Goal: Communication & Community: Answer question/provide support

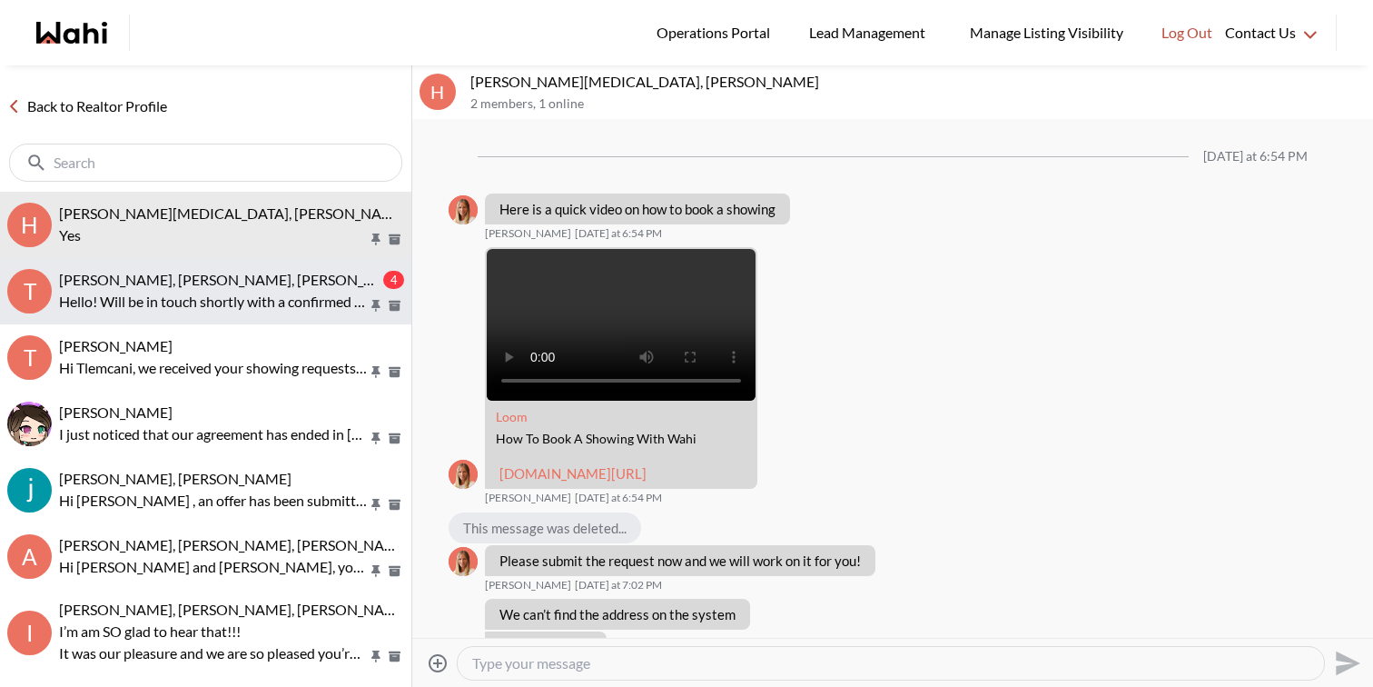
scroll to position [1450, 0]
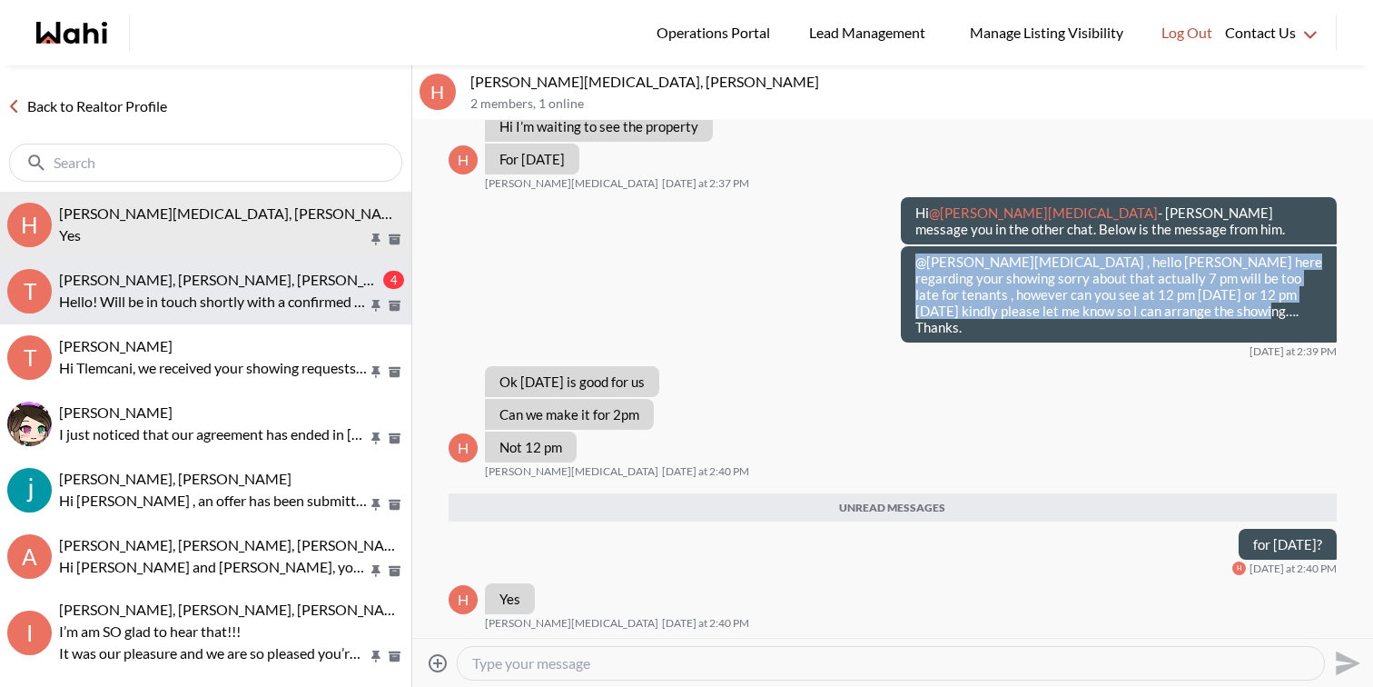
click at [295, 306] on p "Hello! Will be in touch shortly with a confirmed showing schedule for you" at bounding box center [213, 302] width 309 height 22
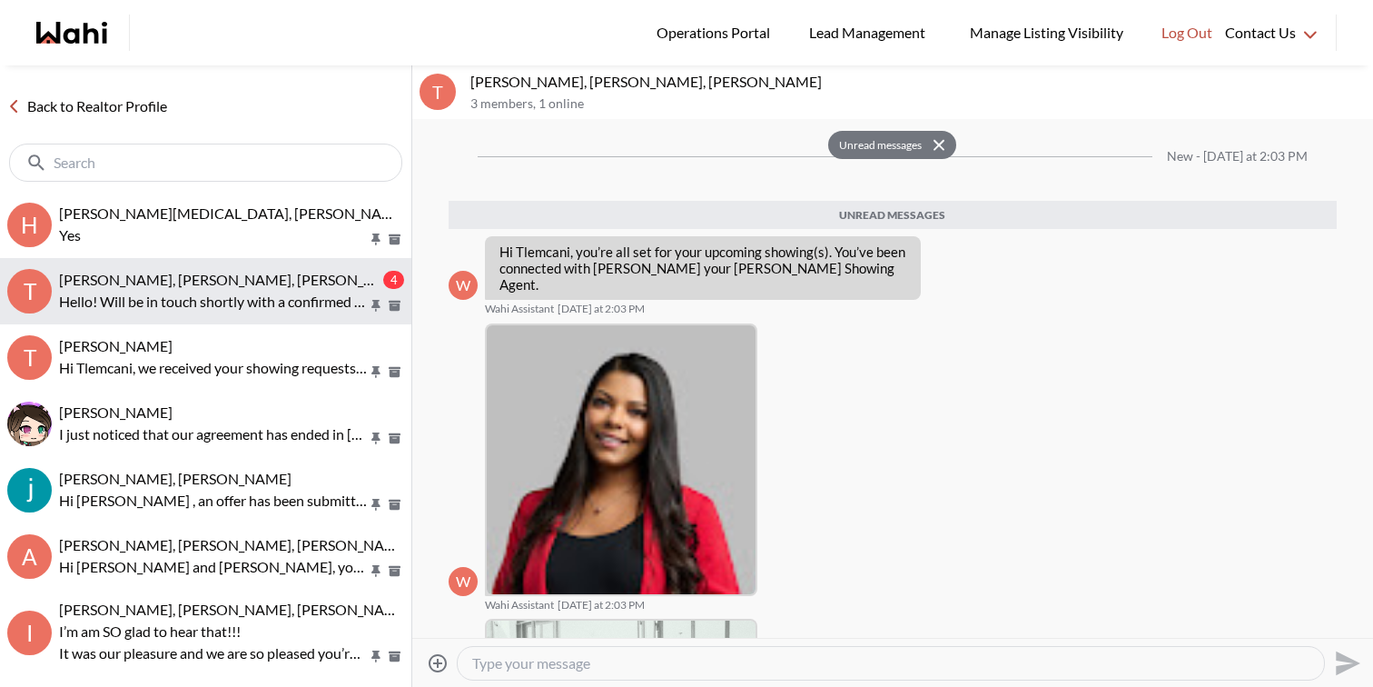
scroll to position [371, 0]
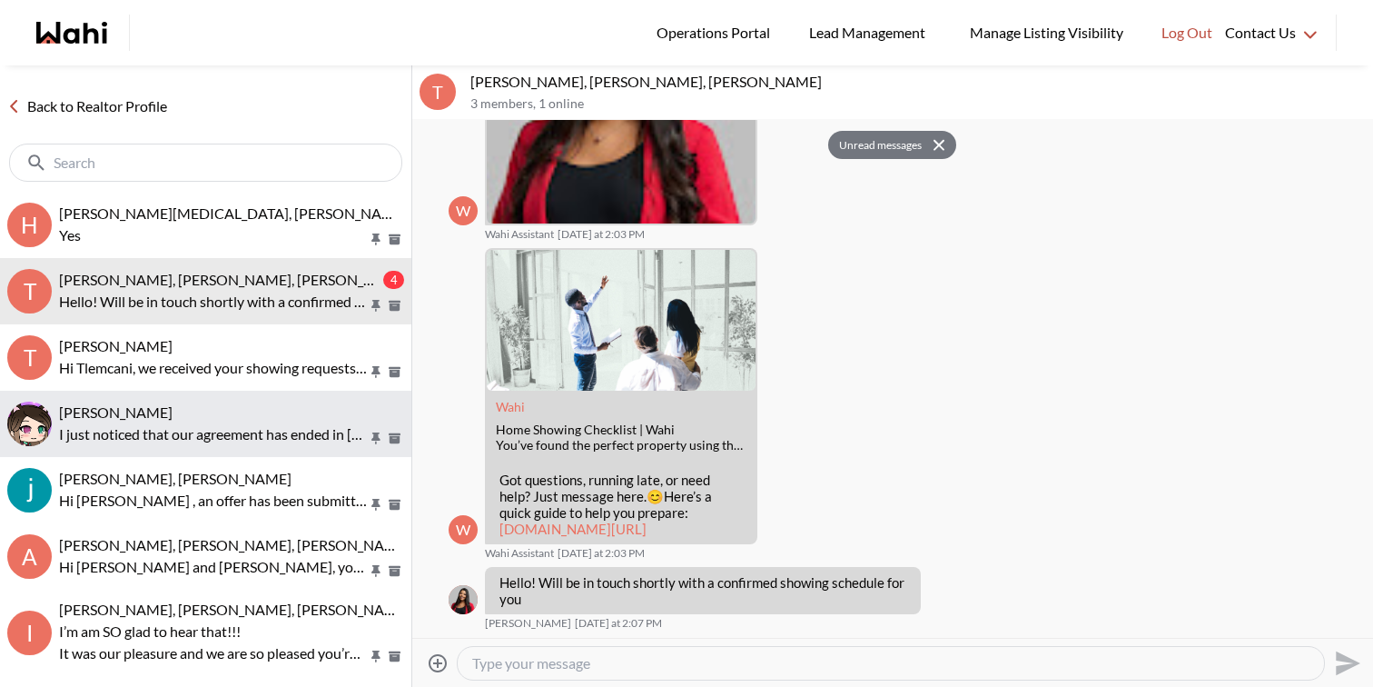
click at [281, 444] on button "[PERSON_NAME] I just noticed that our agreement has ended in [DATE]. I do like …" at bounding box center [205, 424] width 411 height 66
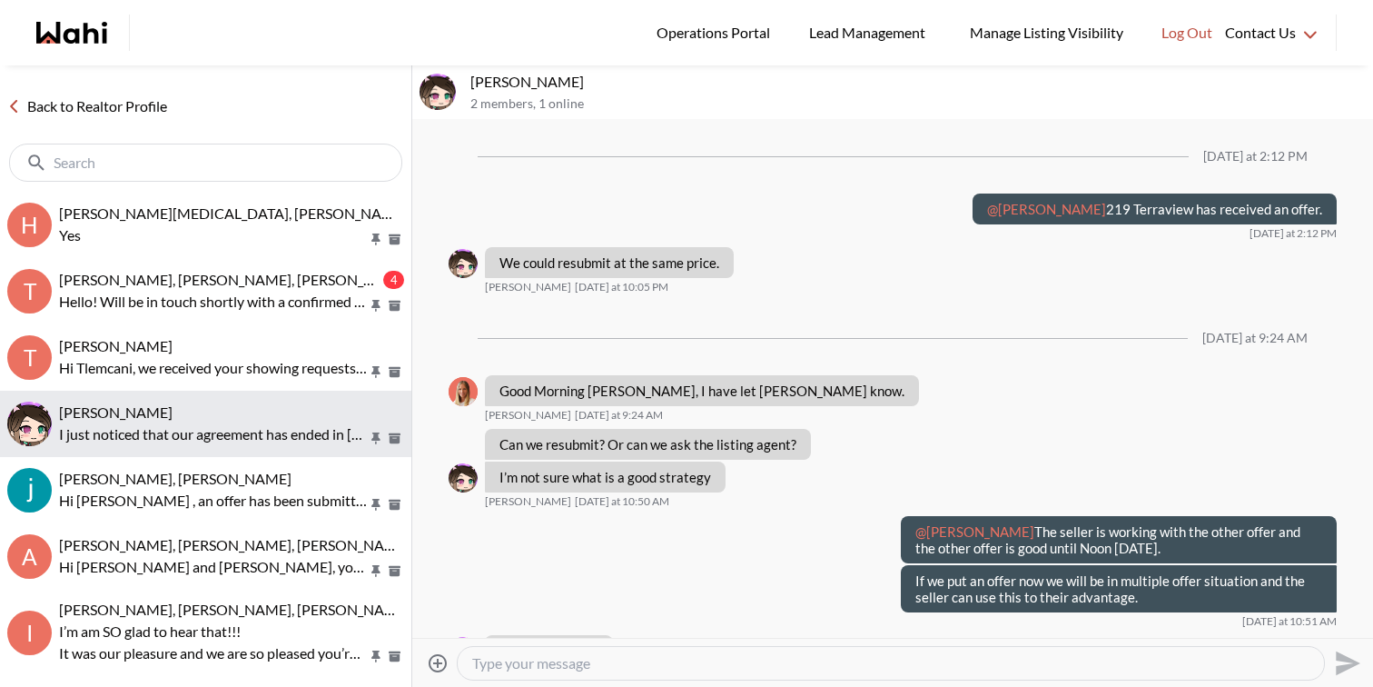
scroll to position [1167, 0]
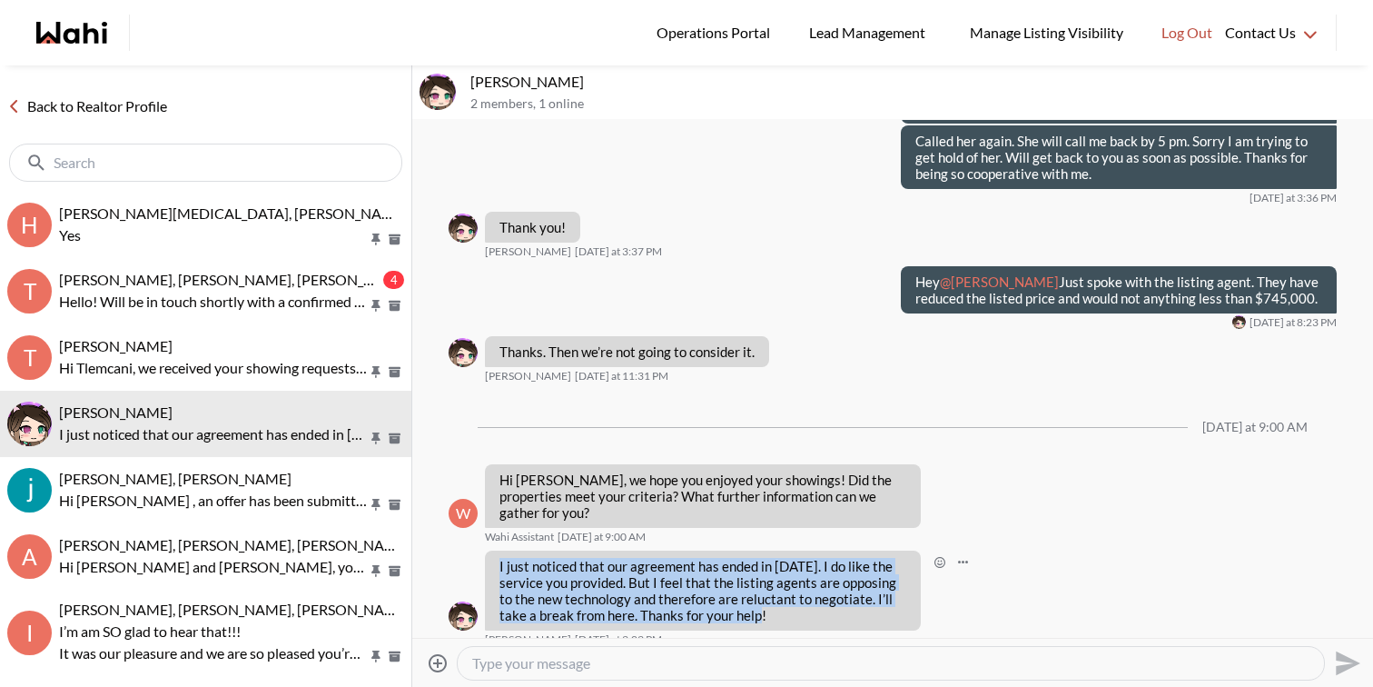
drag, startPoint x: 768, startPoint y: 611, endPoint x: 500, endPoint y: 550, distance: 275.0
click at [500, 550] on div "I just noticed that our agreement has ended in [DATE]. I do like the service yo…" at bounding box center [703, 590] width 436 height 80
copy p "I just noticed that our agreement has ended in [DATE]. I do like the service yo…"
click at [617, 666] on textarea "Type your message" at bounding box center [891, 663] width 838 height 18
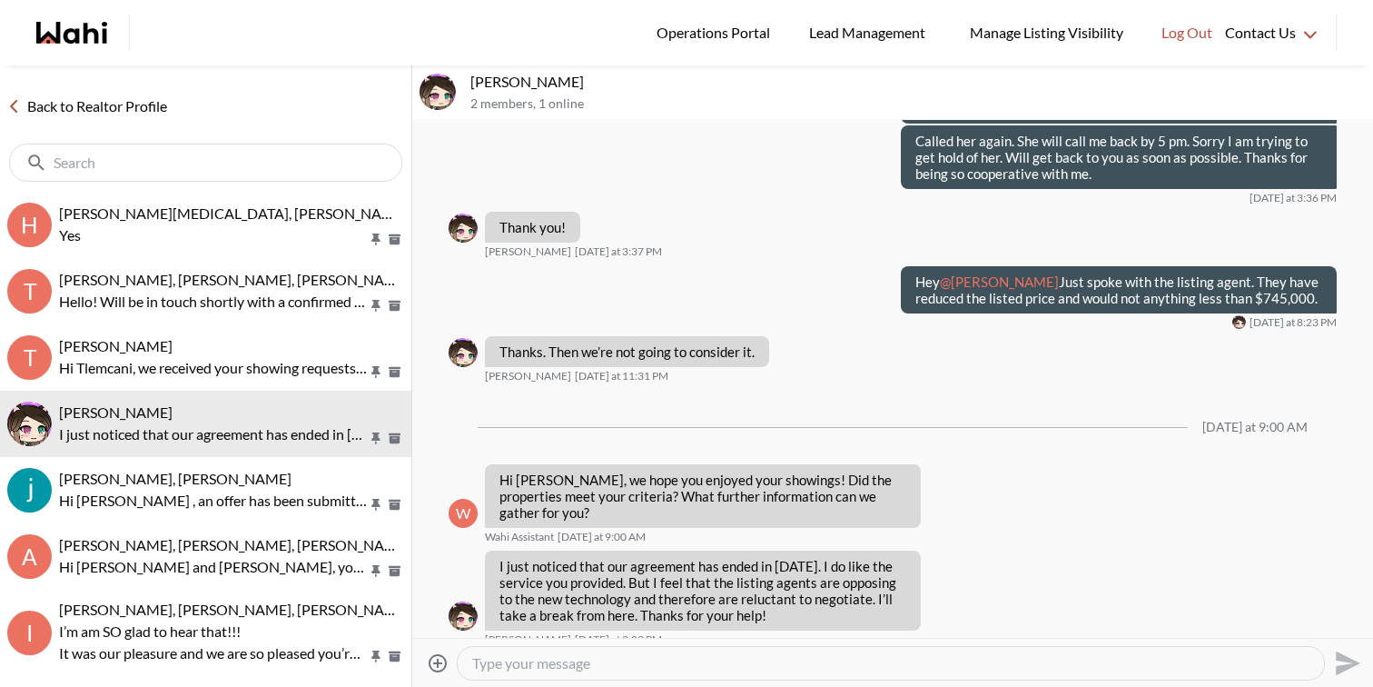
paste textarea "Thanks for your kind words — I really appreciate that! I completely understand …"
type textarea "Thanks for your kind words — I really appreciate that! I completely understand …"
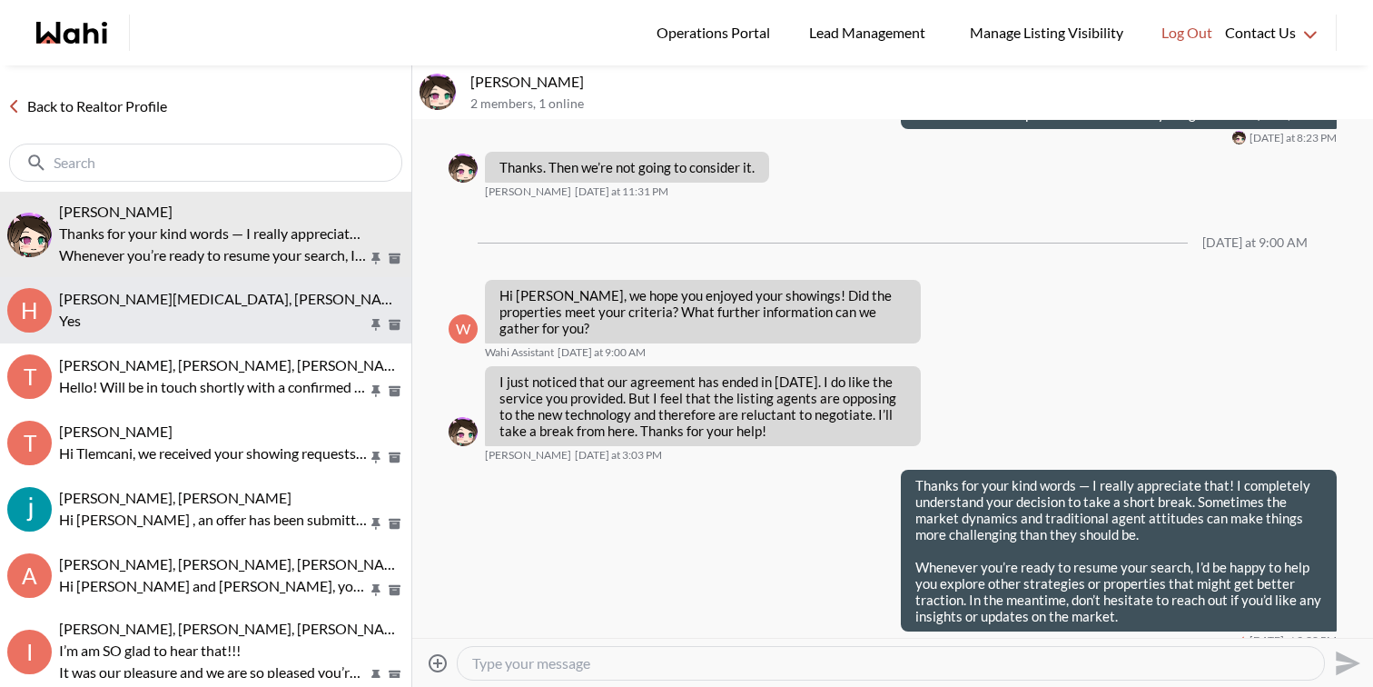
click at [243, 321] on p "Yes" at bounding box center [213, 321] width 309 height 22
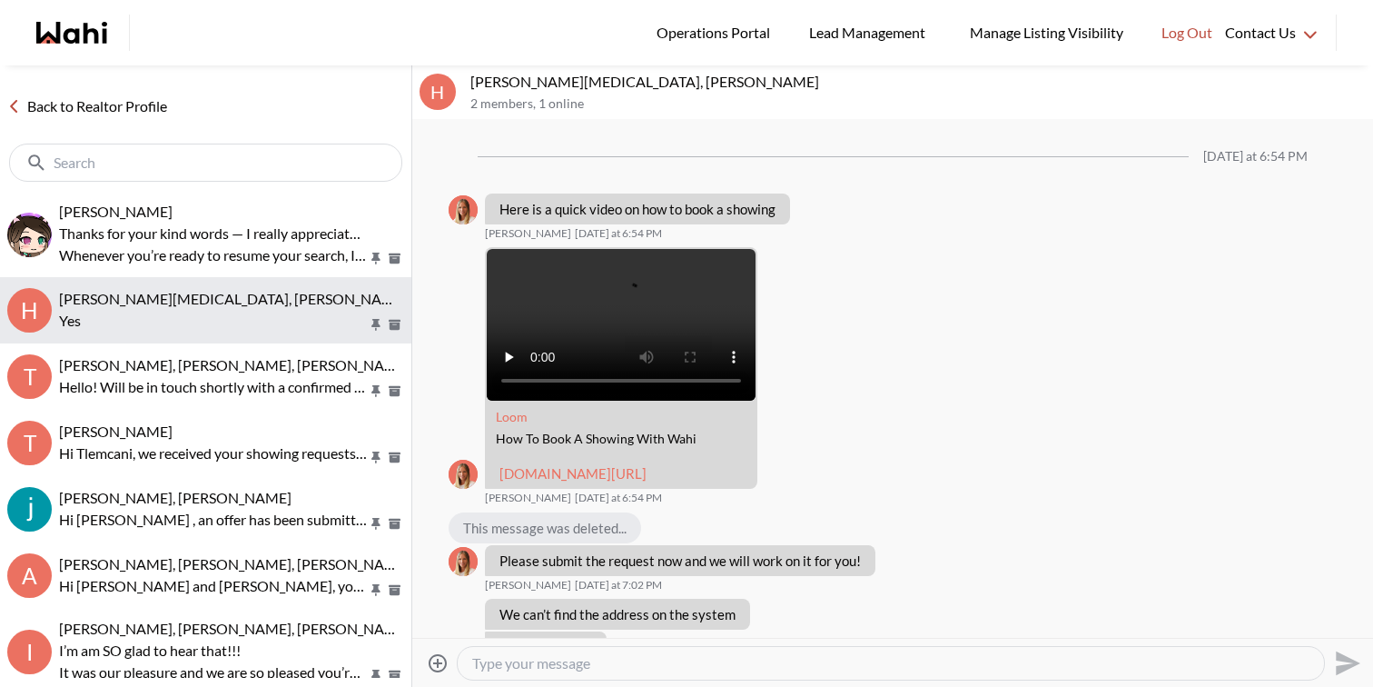
scroll to position [1407, 0]
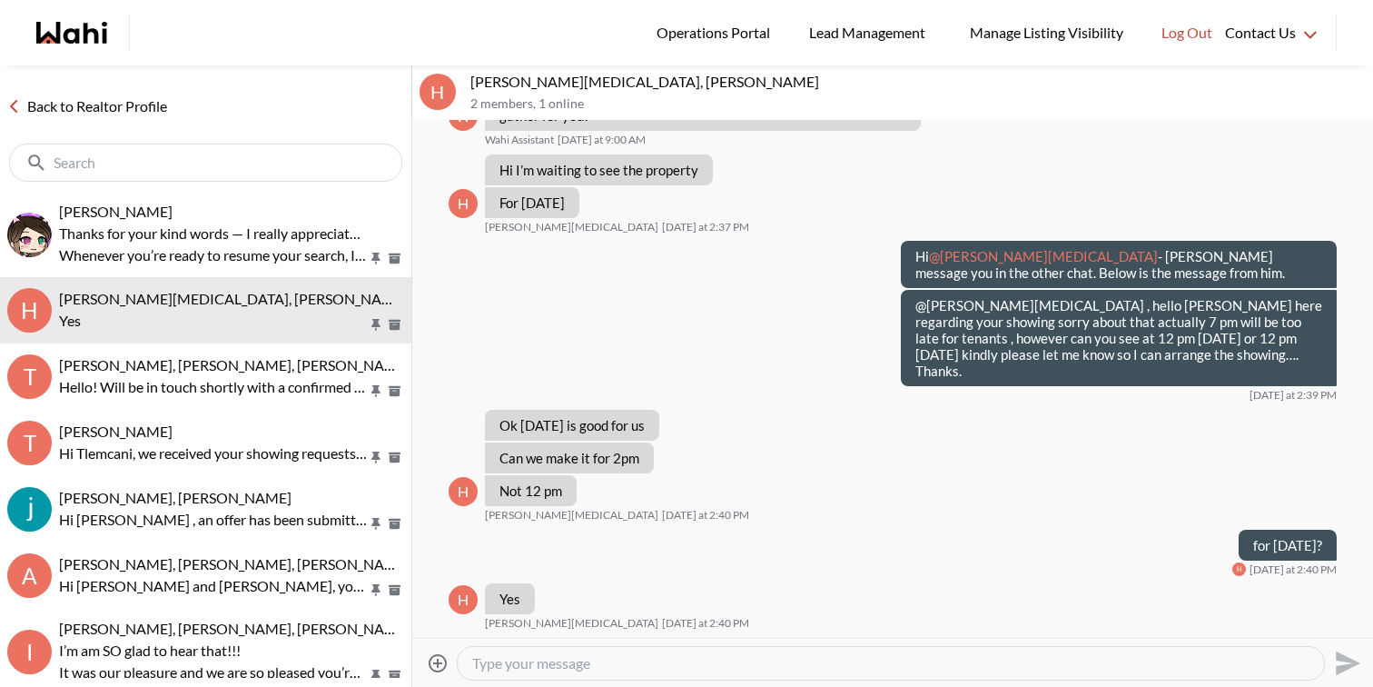
click at [533, 674] on div at bounding box center [891, 663] width 867 height 33
click at [532, 659] on textarea "Type your message" at bounding box center [891, 663] width 838 height 18
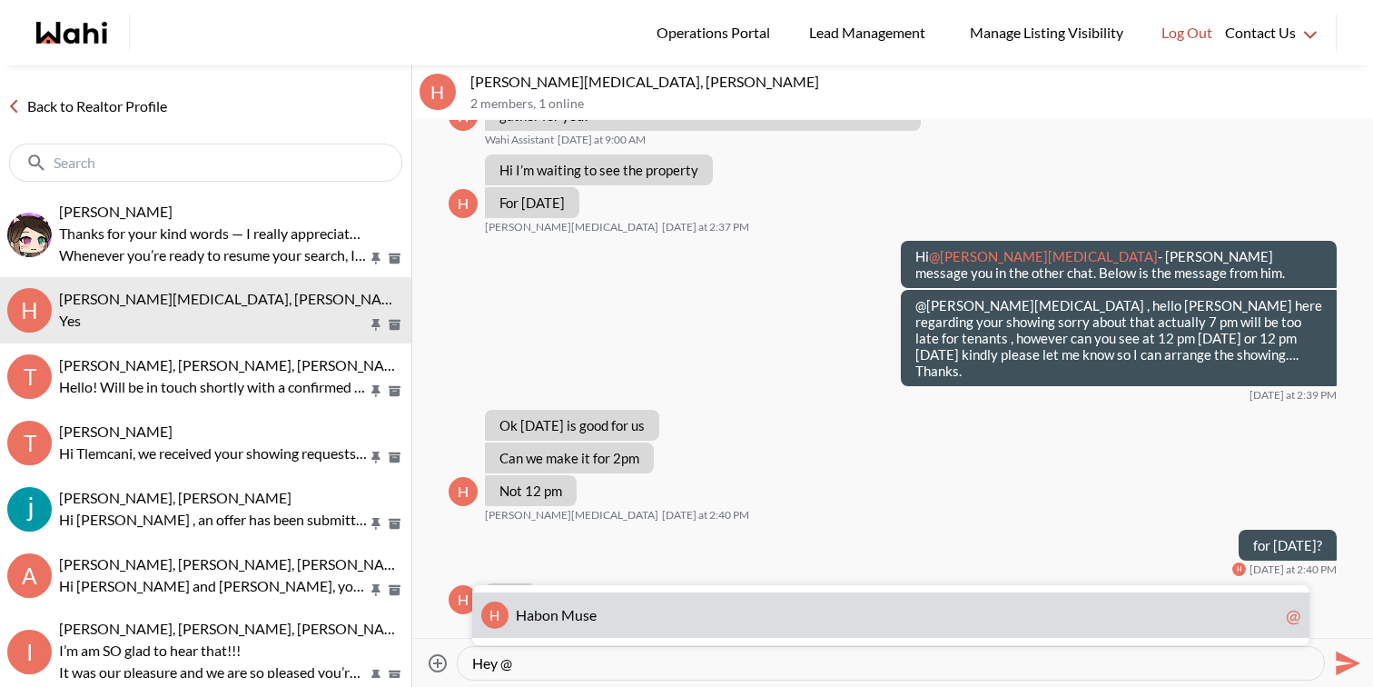
click at [540, 602] on div "[PERSON_NAME] M u s e @" at bounding box center [891, 614] width 838 height 45
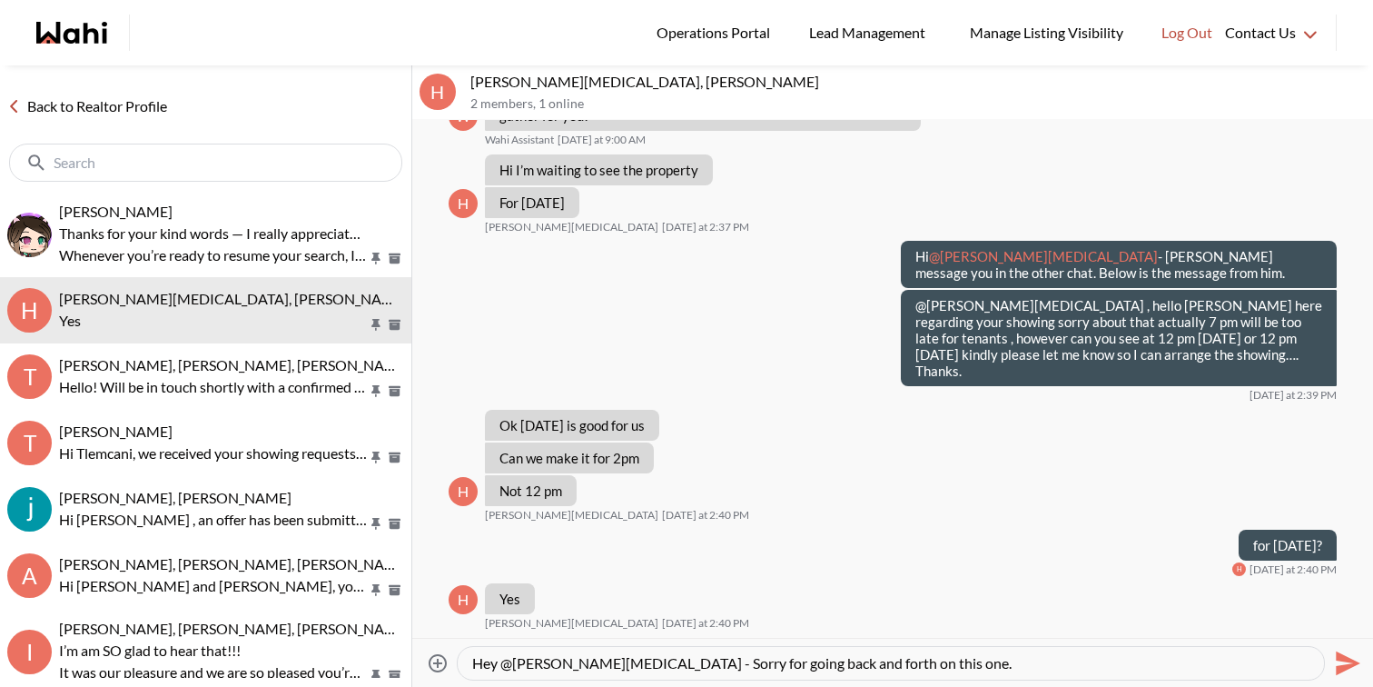
paste textarea "tenants are not flexible…..my apologies for that ….. is it possible for 14 or 1…"
click at [870, 659] on textarea "Hey @[PERSON_NAME][MEDICAL_DATA] - Sorry for going back and forth on this one. …" at bounding box center [891, 663] width 838 height 18
click at [995, 662] on textarea "Hey @[PERSON_NAME][MEDICAL_DATA] - Sorry for going back and forth on this one. …" at bounding box center [891, 663] width 838 height 18
drag, startPoint x: 943, startPoint y: 662, endPoint x: 1087, endPoint y: 681, distance: 145.7
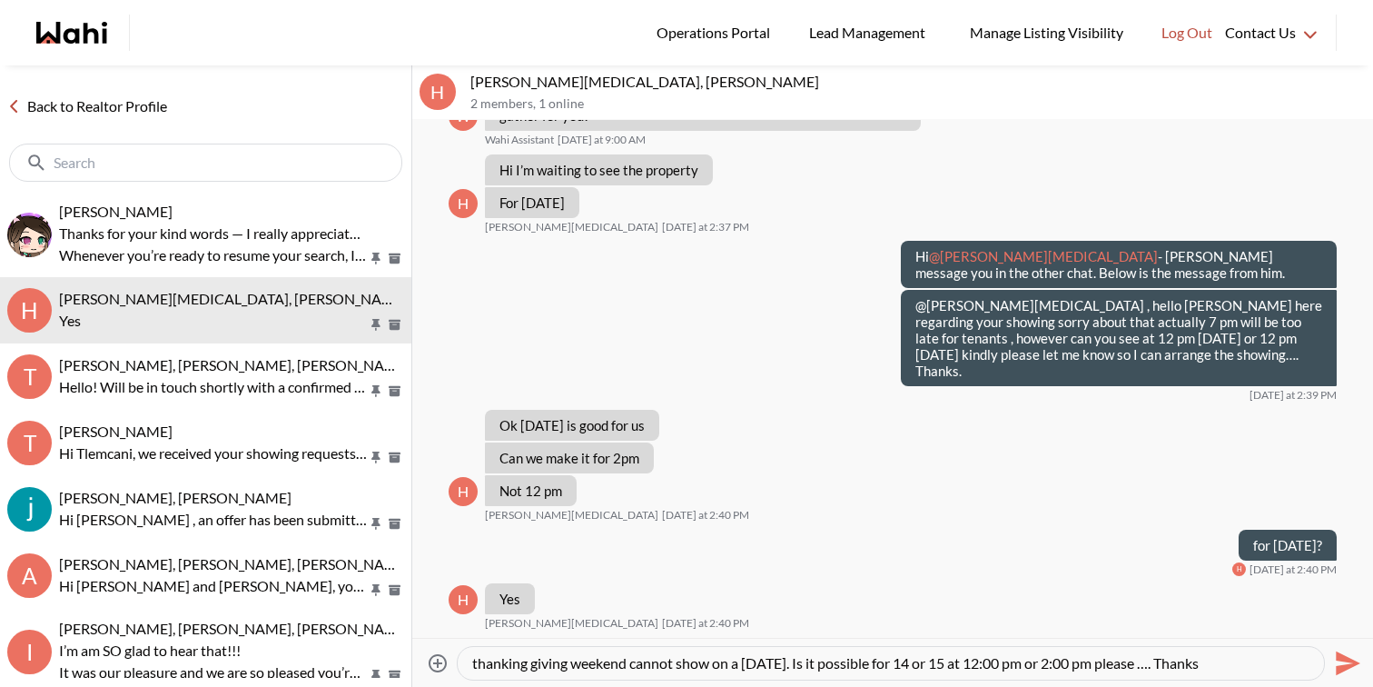
click at [1087, 681] on div "Attach files Hey @[PERSON_NAME][MEDICAL_DATA] - Sorry for going back and forth …" at bounding box center [893, 662] width 947 height 41
type textarea "Hey @[PERSON_NAME][MEDICAL_DATA] - Sorry for going back and forth on this one. …"
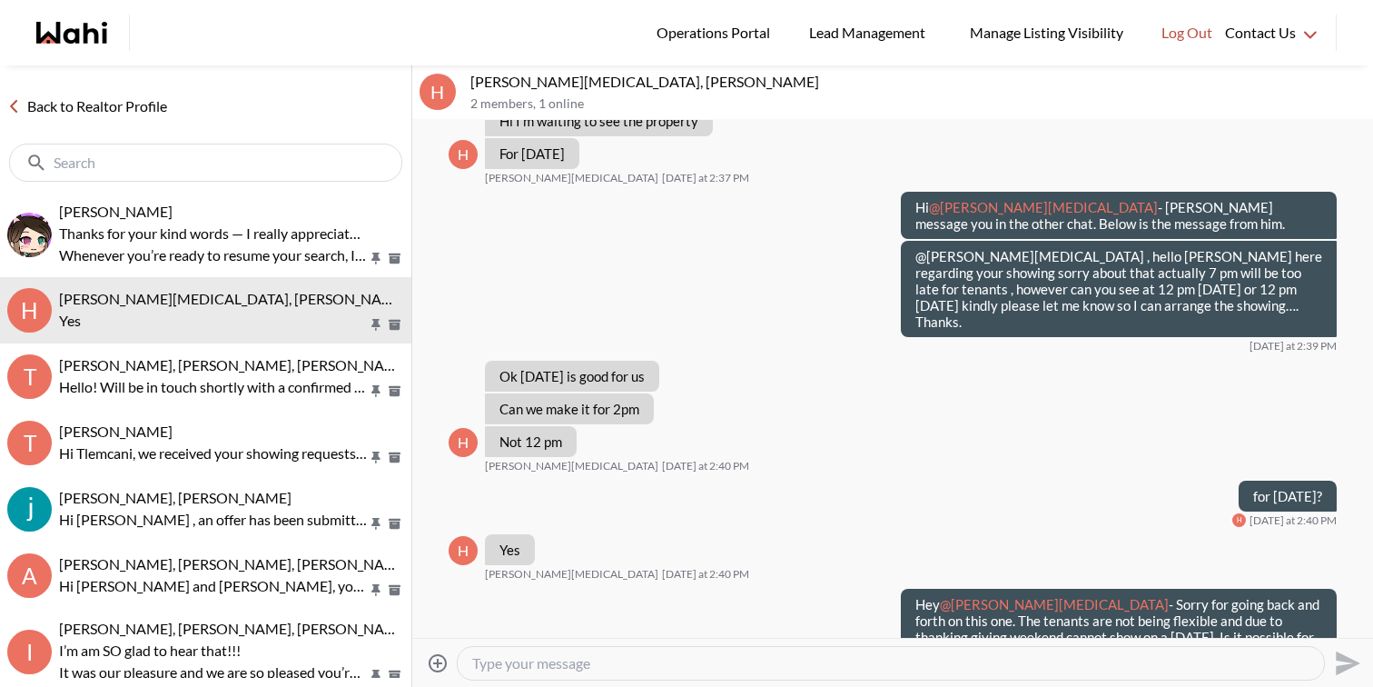
scroll to position [0, 0]
